Goal: Task Accomplishment & Management: Manage account settings

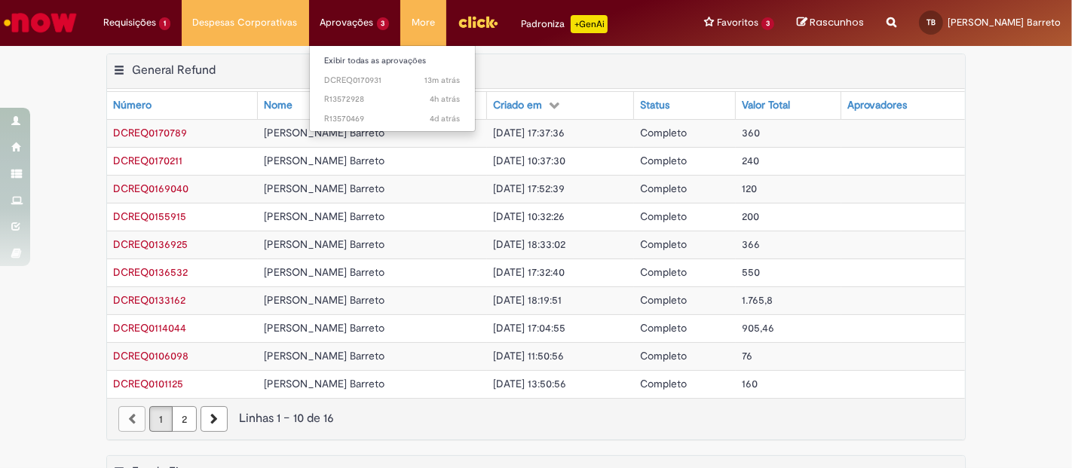
click at [351, 17] on li "Aprovações 3 Exibir todas as aprovações 13m atrás 13 minutos atrás DCREQ0170931…" at bounding box center [355, 22] width 92 height 45
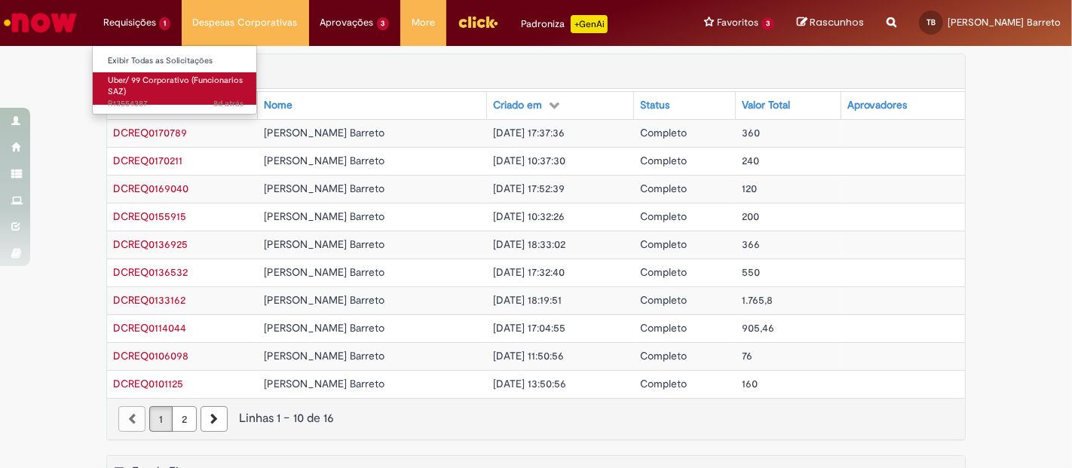
click at [133, 86] on link "Uber/ 99 Corporativo (Funcionarios SAZ) 8d atrás 8 dias atrás R13554387" at bounding box center [176, 88] width 166 height 32
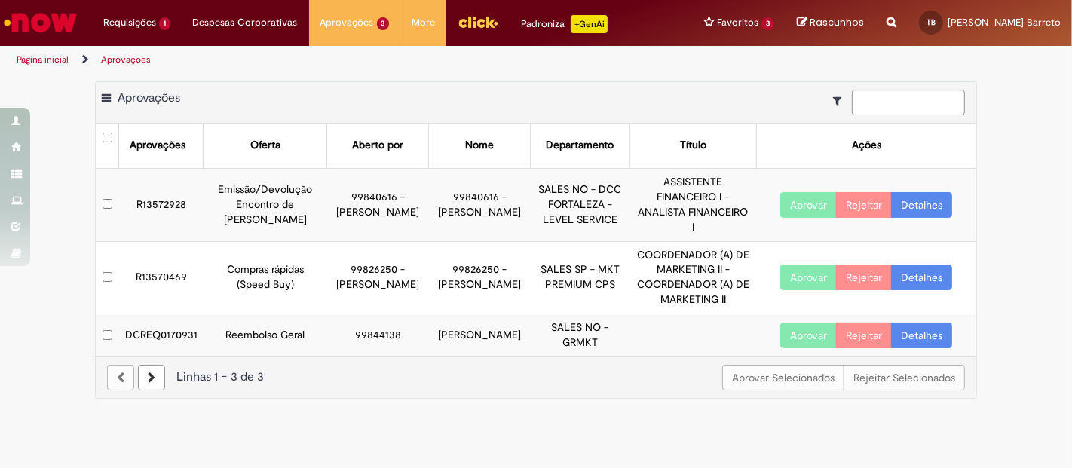
click at [920, 326] on link "Detalhes" at bounding box center [921, 336] width 61 height 26
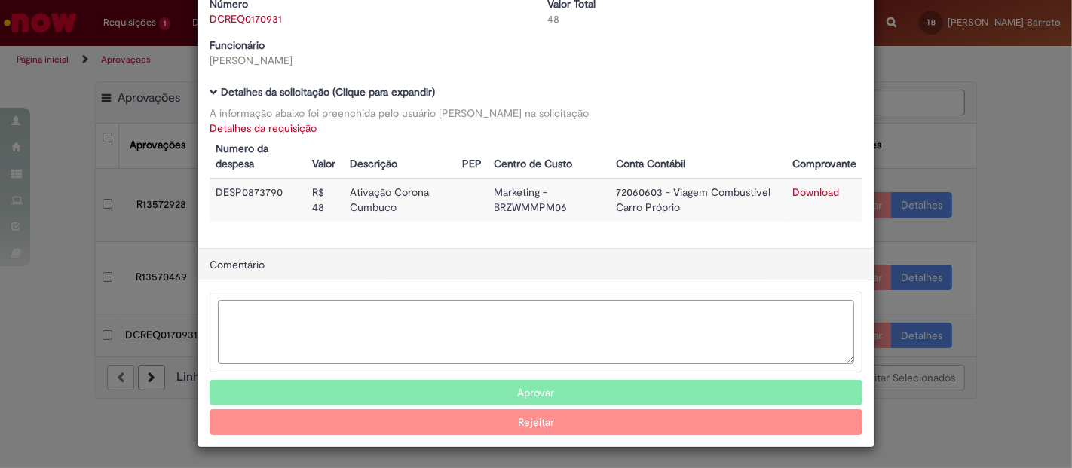
scroll to position [69, 0]
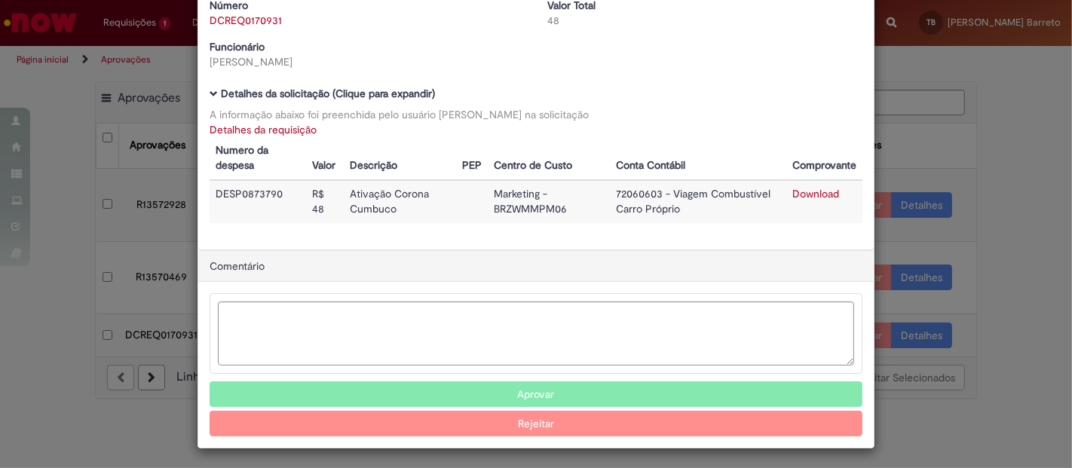
click at [803, 189] on link "Download" at bounding box center [816, 194] width 47 height 14
click at [581, 385] on button "Aprovar" at bounding box center [536, 395] width 653 height 26
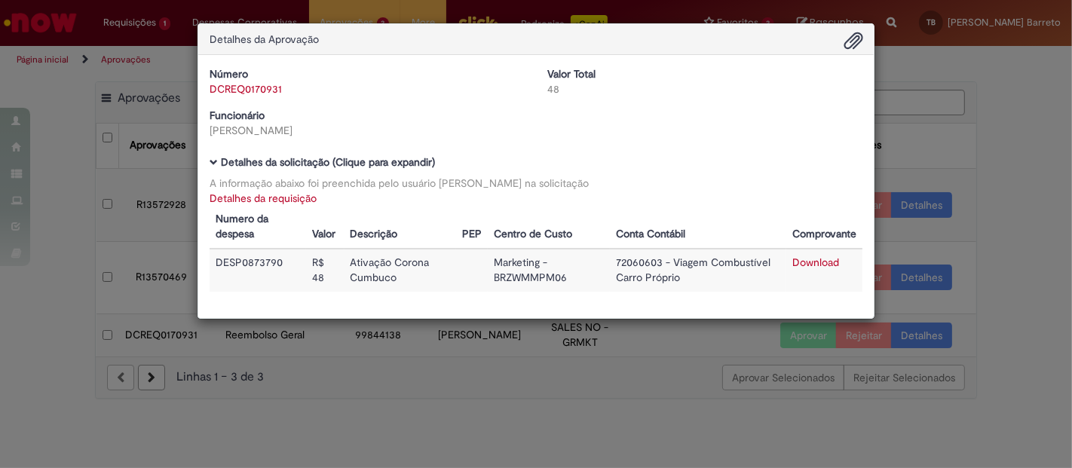
scroll to position [0, 0]
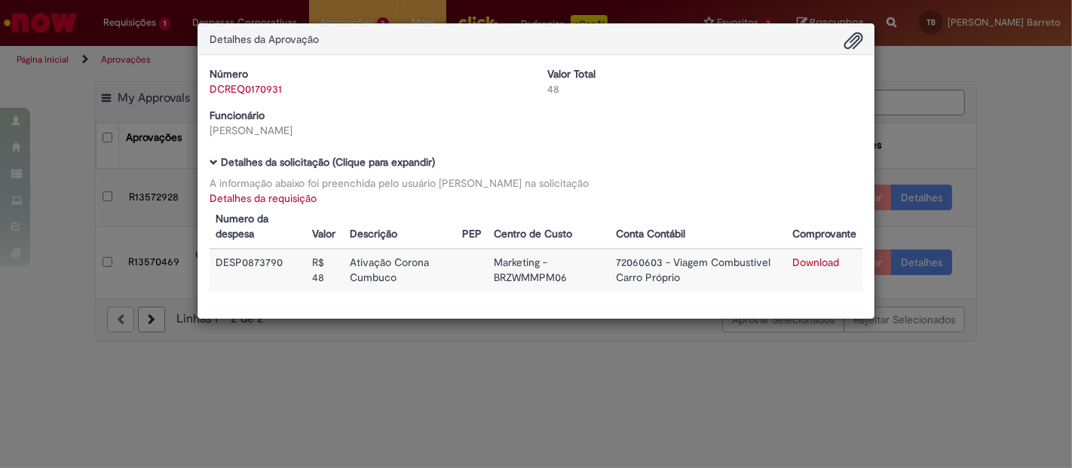
click at [965, 111] on div "Detalhes da Aprovação Número DCREQ0170931 Valor Total 48 Funcionário [PERSON_NA…" at bounding box center [536, 234] width 1072 height 468
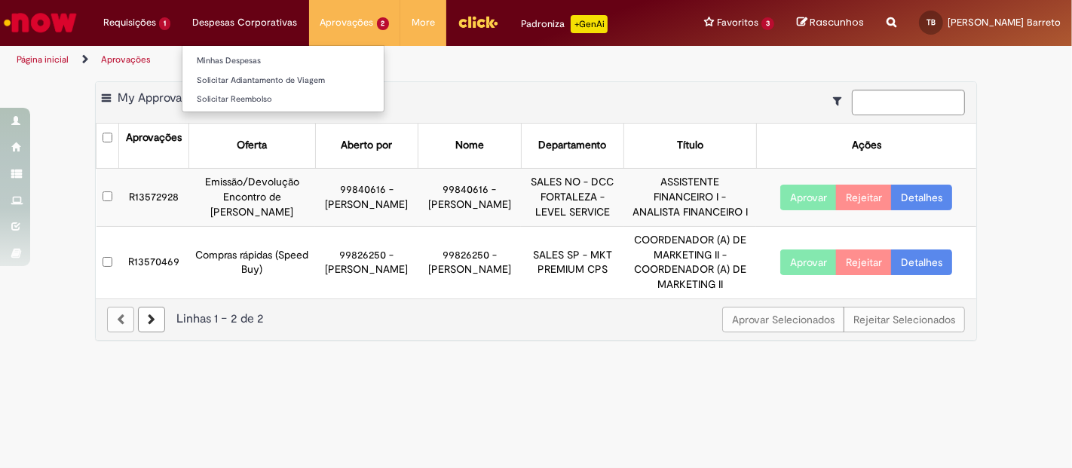
click at [247, 14] on li "Despesas Corporativas Minhas Despesas Solicitar Adiantamento de Viagem Solicita…" at bounding box center [245, 22] width 127 height 45
